Goal: Information Seeking & Learning: Learn about a topic

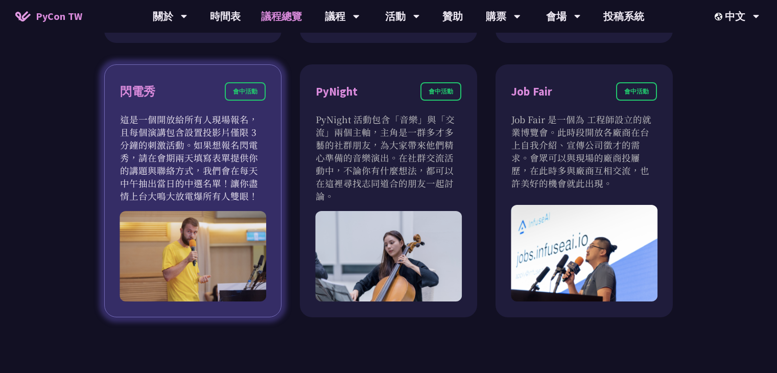
scroll to position [869, 0]
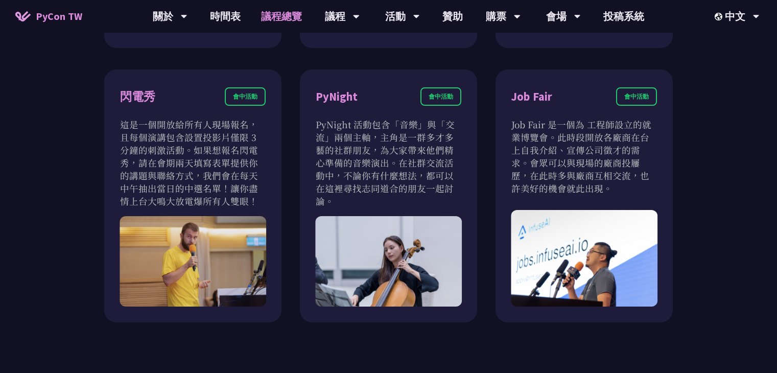
click at [343, 21] on div "議程" at bounding box center [342, 16] width 35 height 33
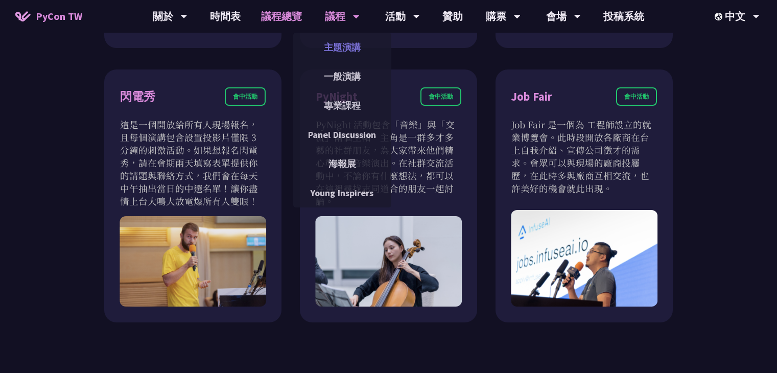
click at [353, 49] on link "主題演講" at bounding box center [342, 47] width 98 height 24
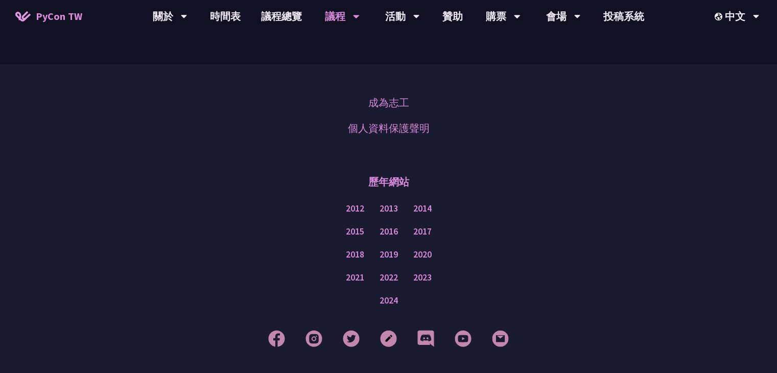
scroll to position [1650, 0]
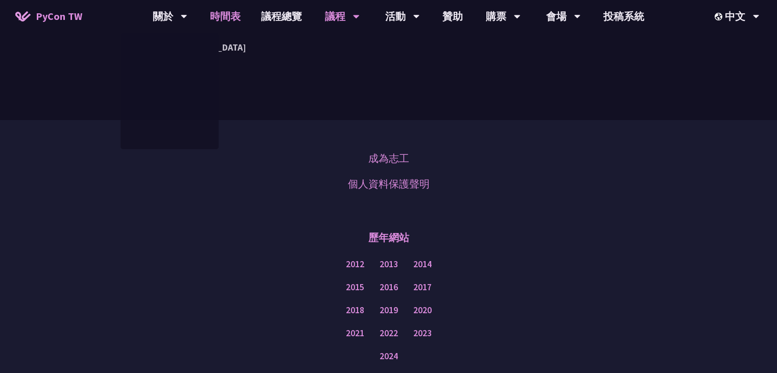
click at [231, 11] on link "時間表" at bounding box center [225, 16] width 51 height 33
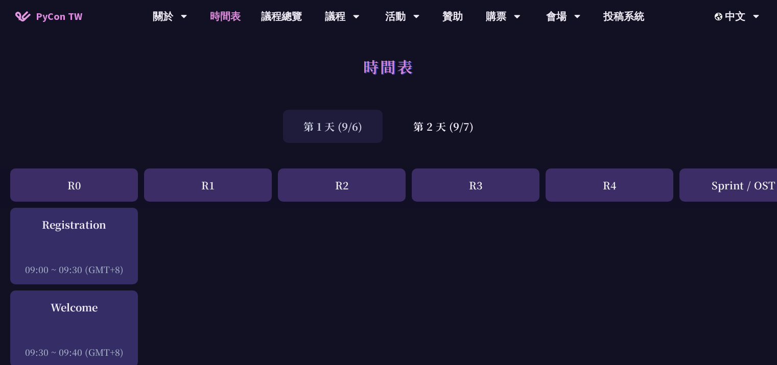
click at [153, 79] on div "時間表" at bounding box center [388, 78] width 777 height 54
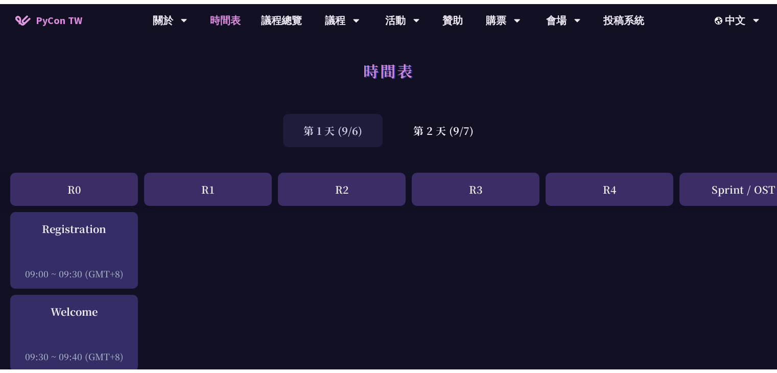
scroll to position [1650, 0]
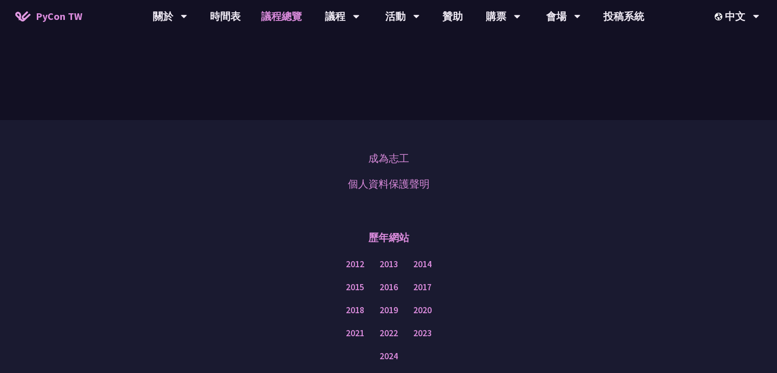
scroll to position [868, 0]
